Goal: Register for event/course

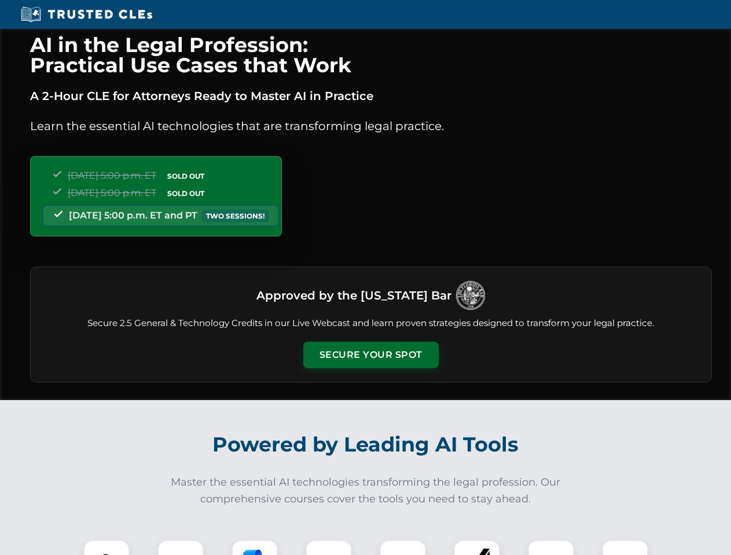
click at [370, 355] on button "Secure Your Spot" at bounding box center [370, 355] width 135 height 27
click at [106, 548] on img at bounding box center [107, 564] width 34 height 34
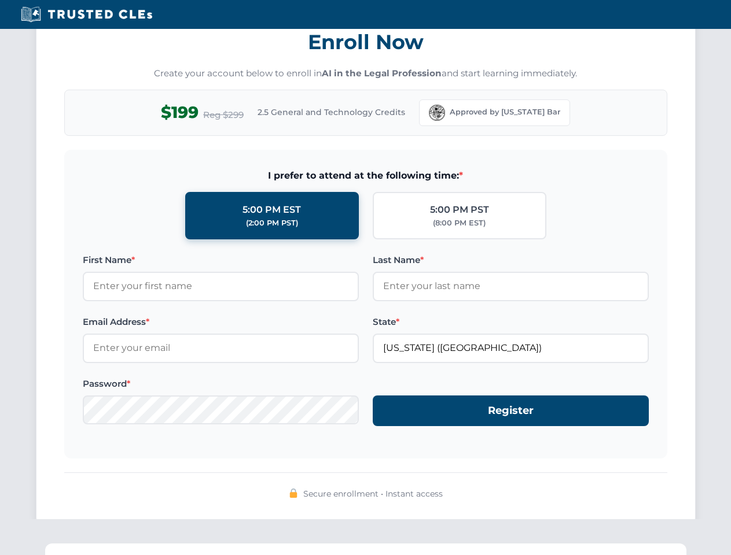
scroll to position [1136, 0]
